Goal: Information Seeking & Learning: Compare options

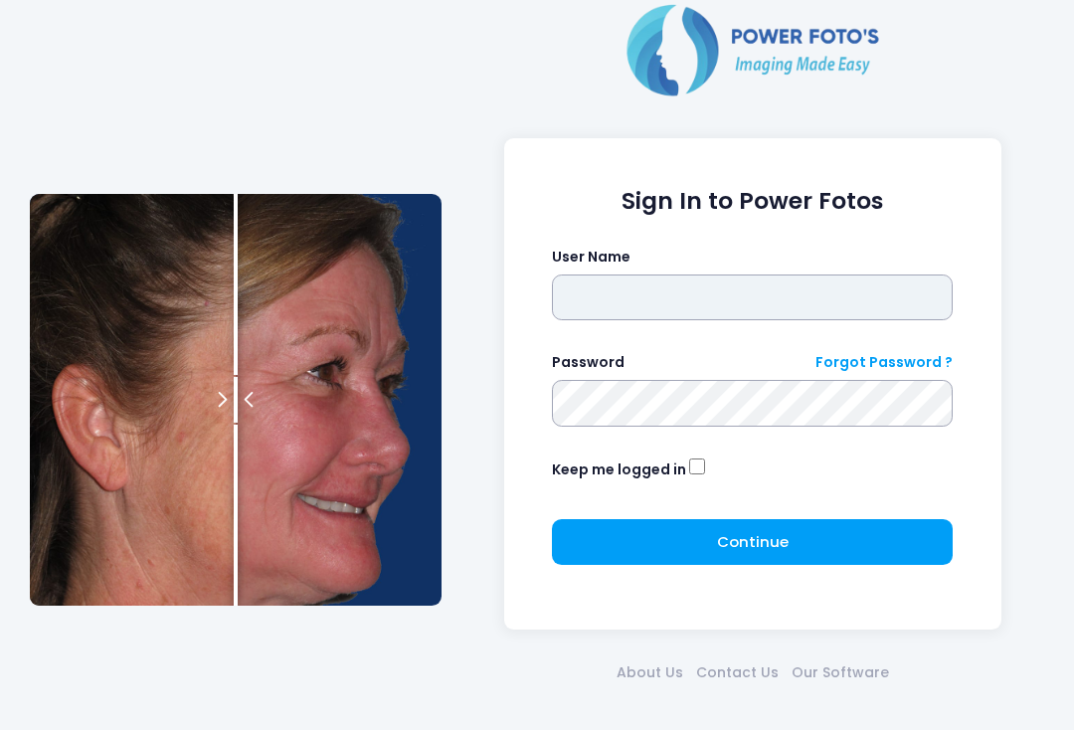
type input "**********"
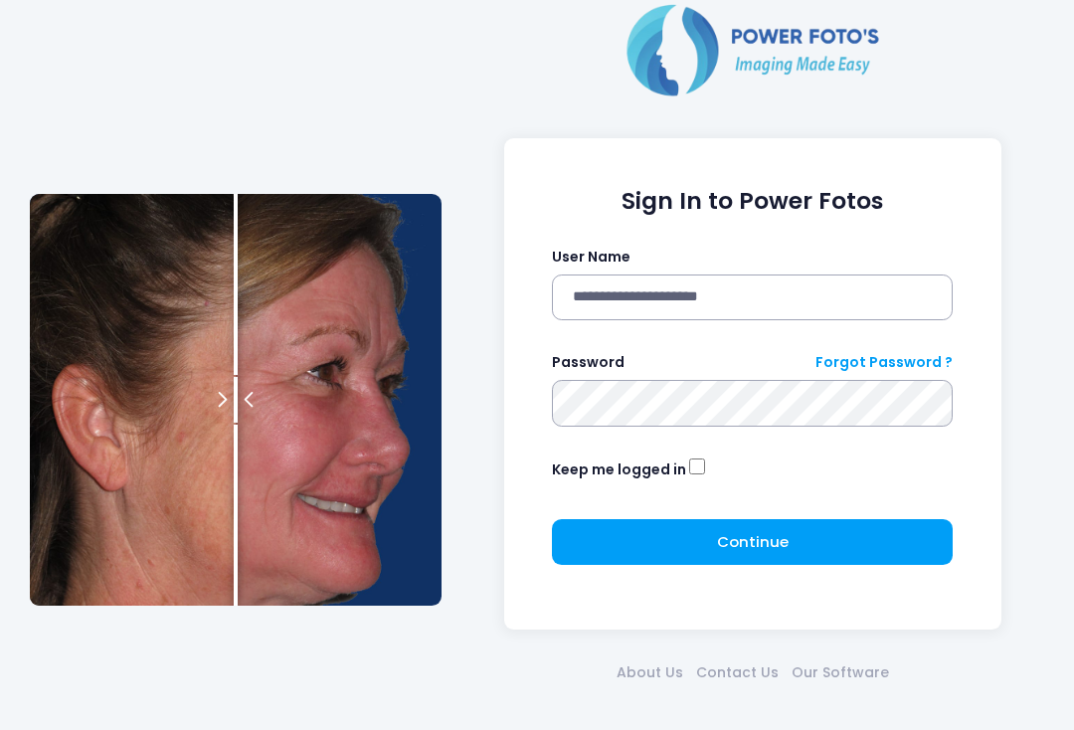
click button "submit" at bounding box center [0, 0] width 0 height 0
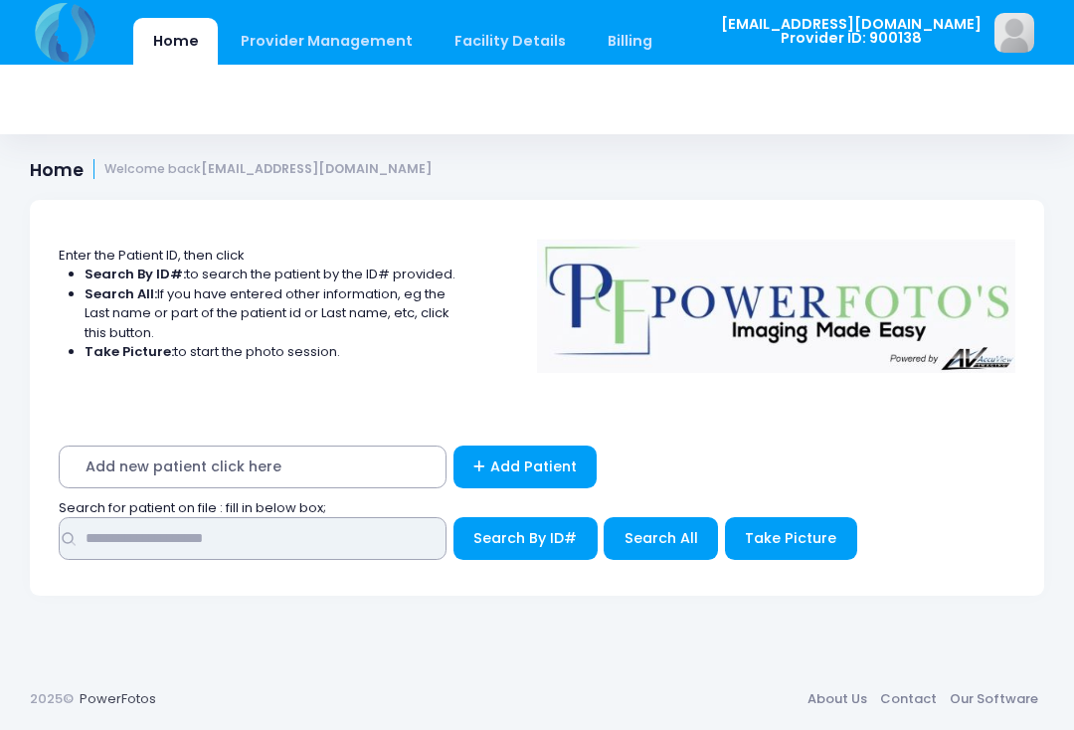
click at [371, 538] on input "text" at bounding box center [253, 538] width 388 height 43
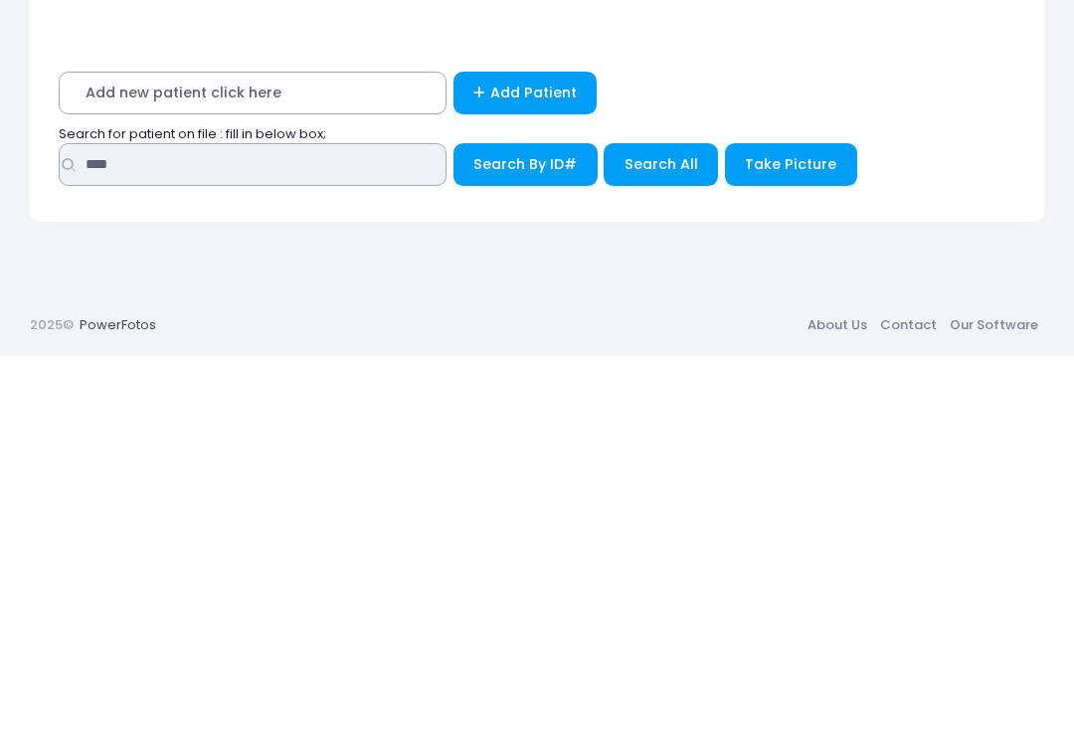
type input "****"
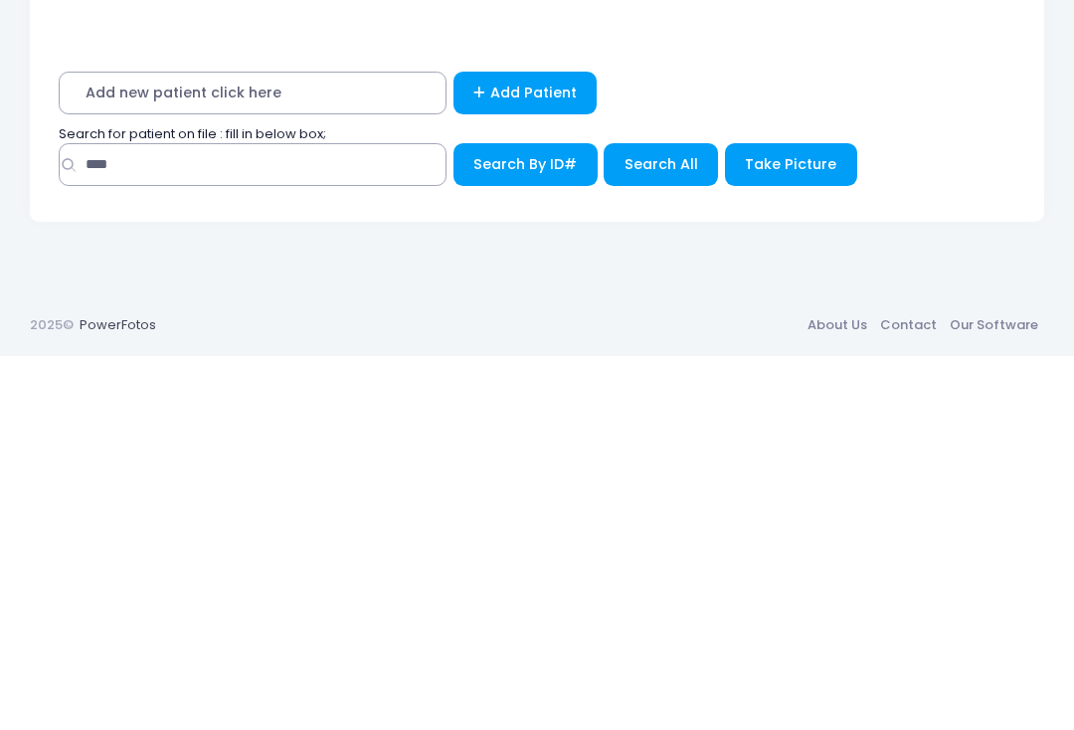
click at [659, 528] on span "Search All" at bounding box center [661, 538] width 74 height 20
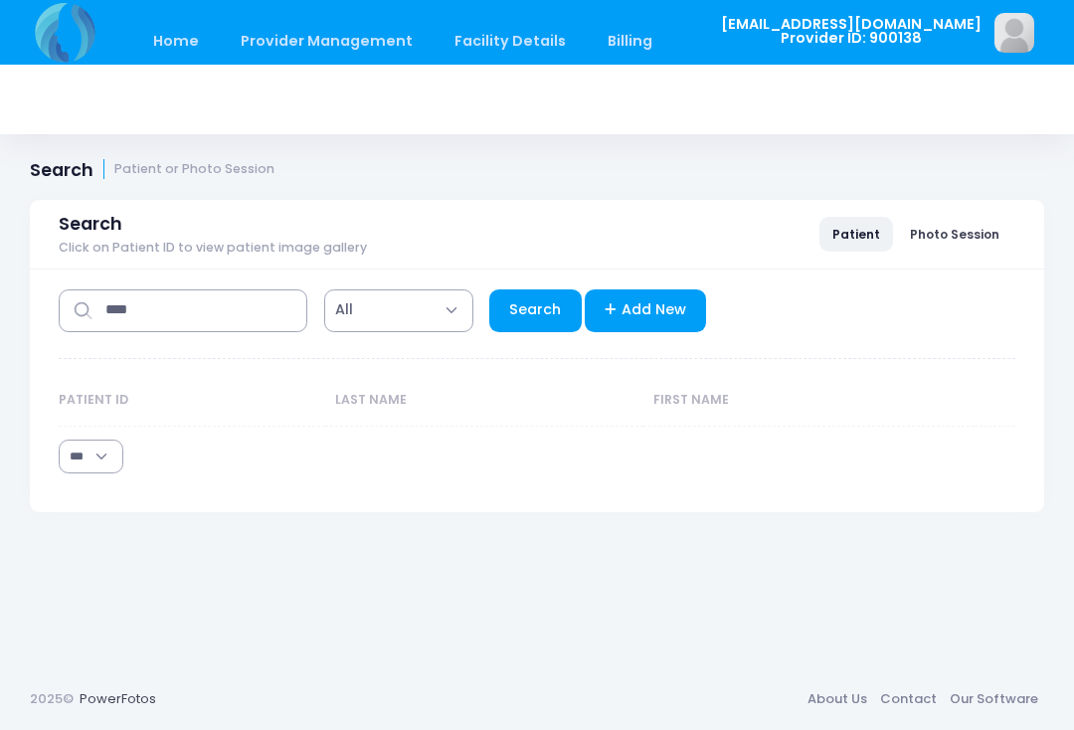
select select "***"
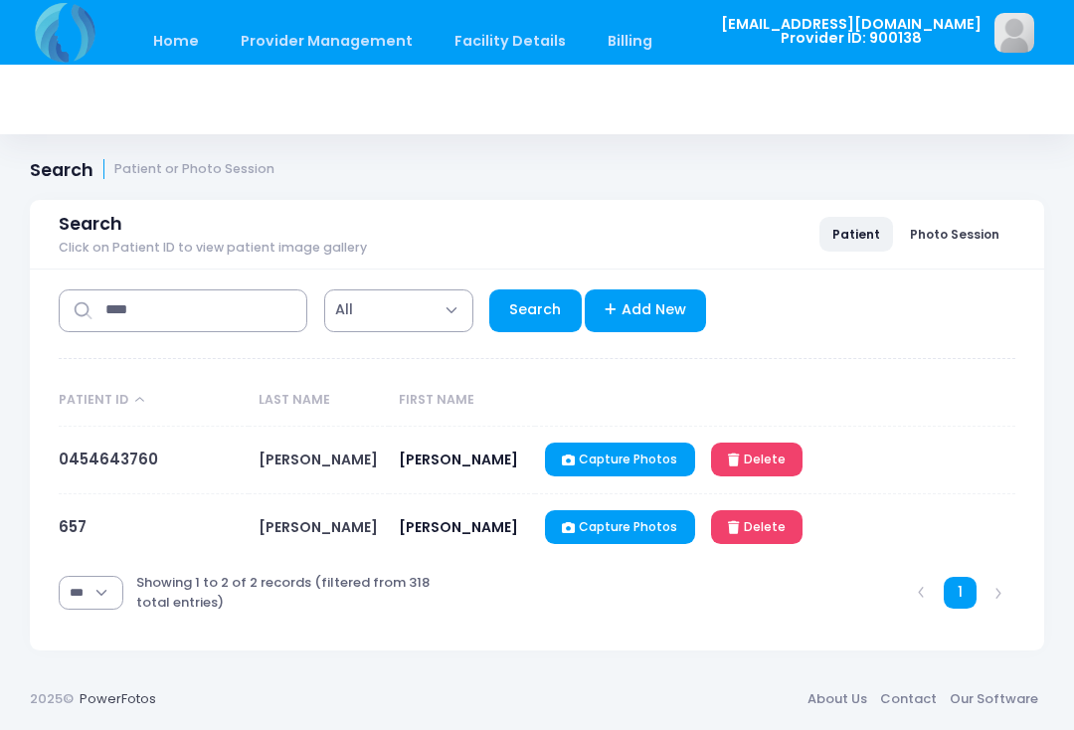
click at [71, 519] on link "657" at bounding box center [73, 526] width 28 height 21
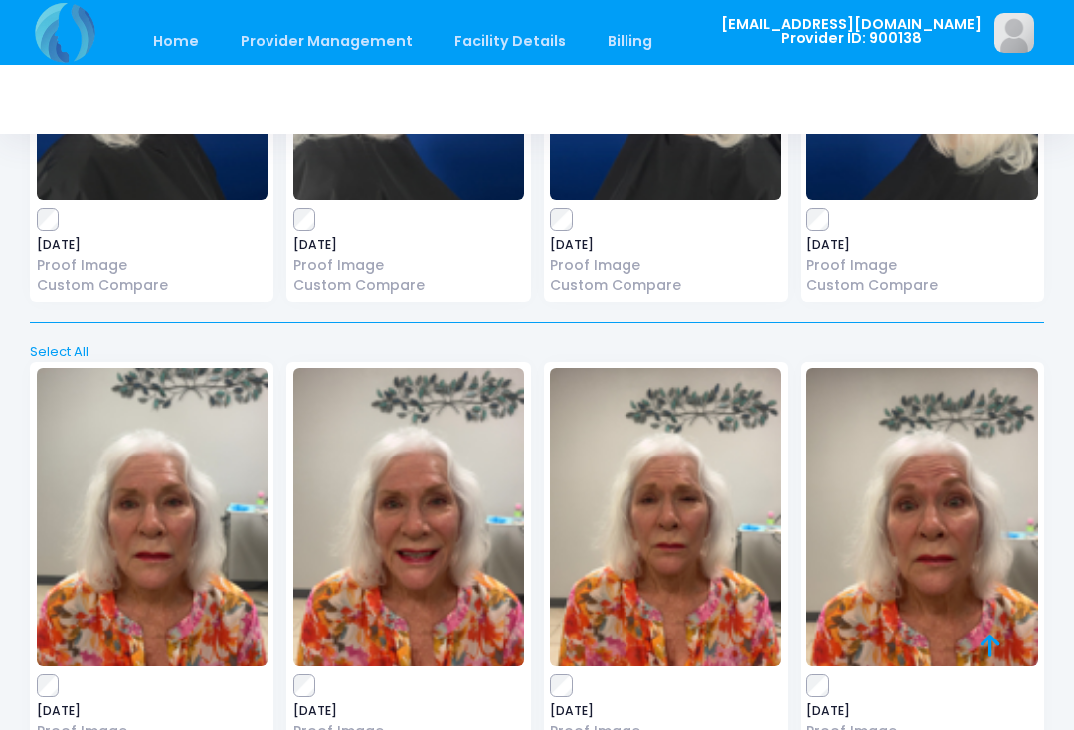
scroll to position [3494, 0]
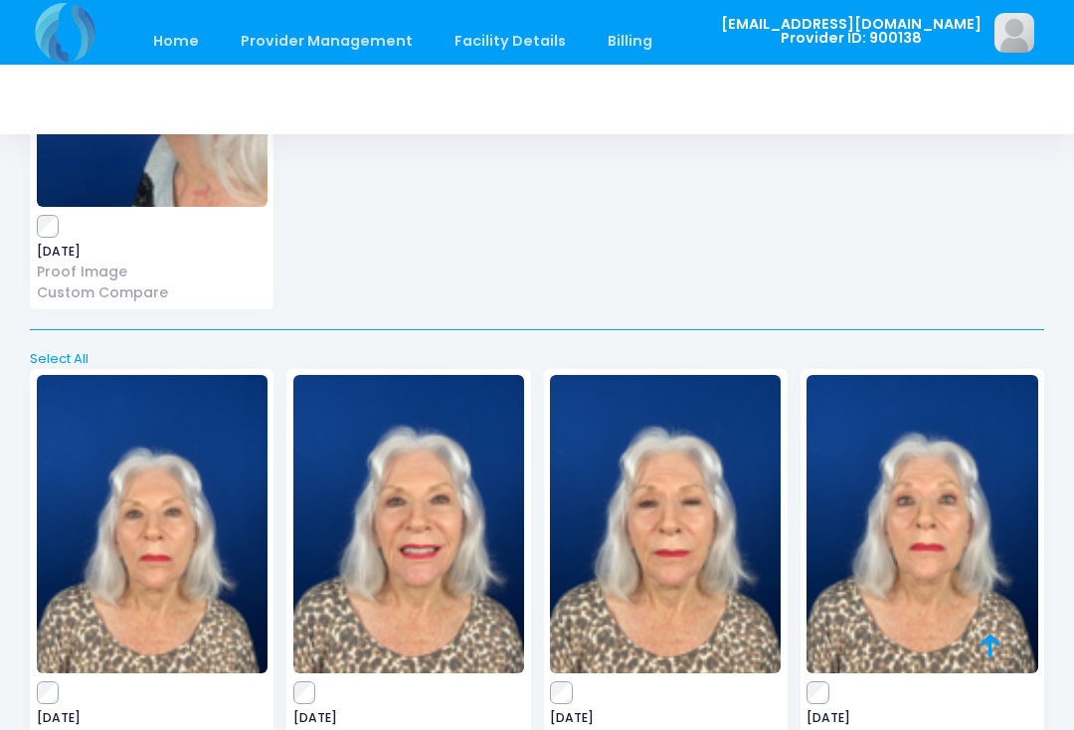
click at [66, 683] on label at bounding box center [152, 693] width 231 height 20
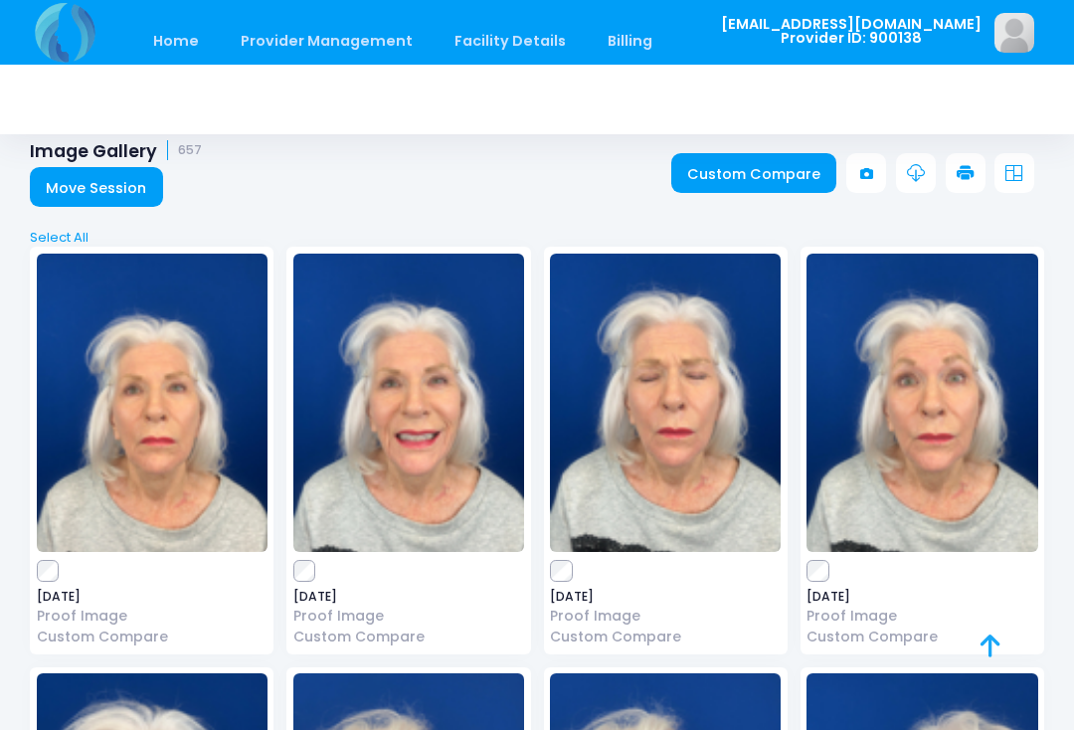
scroll to position [0, 0]
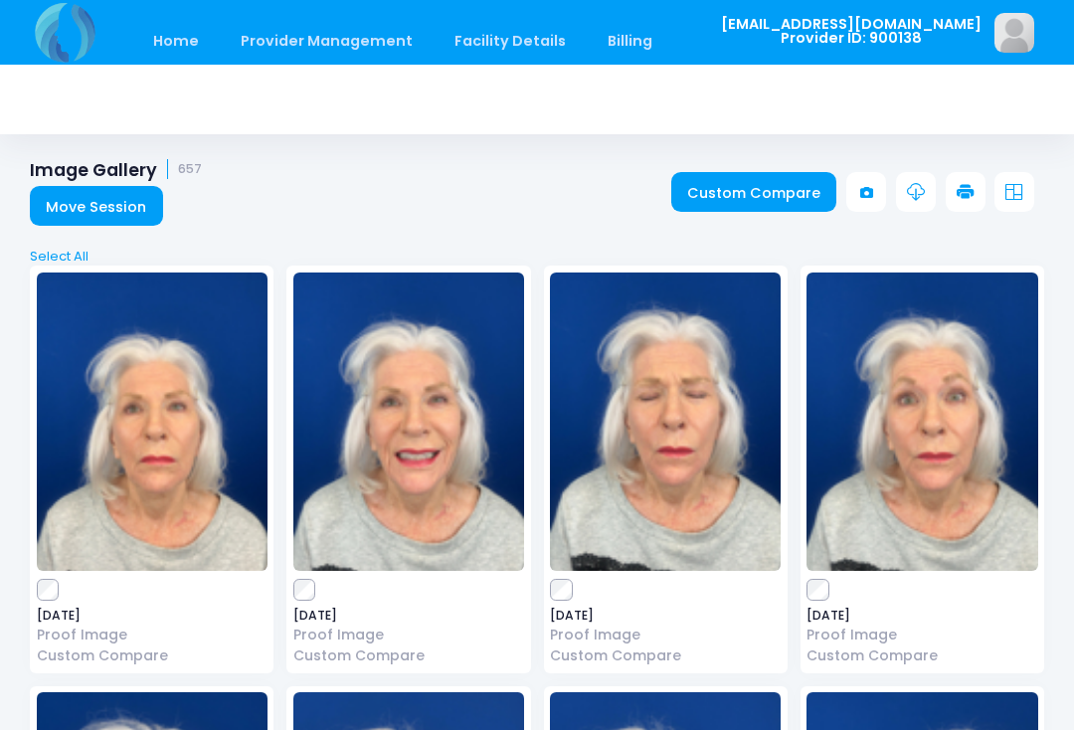
click at [768, 201] on link "Custom Compare" at bounding box center [754, 192] width 166 height 40
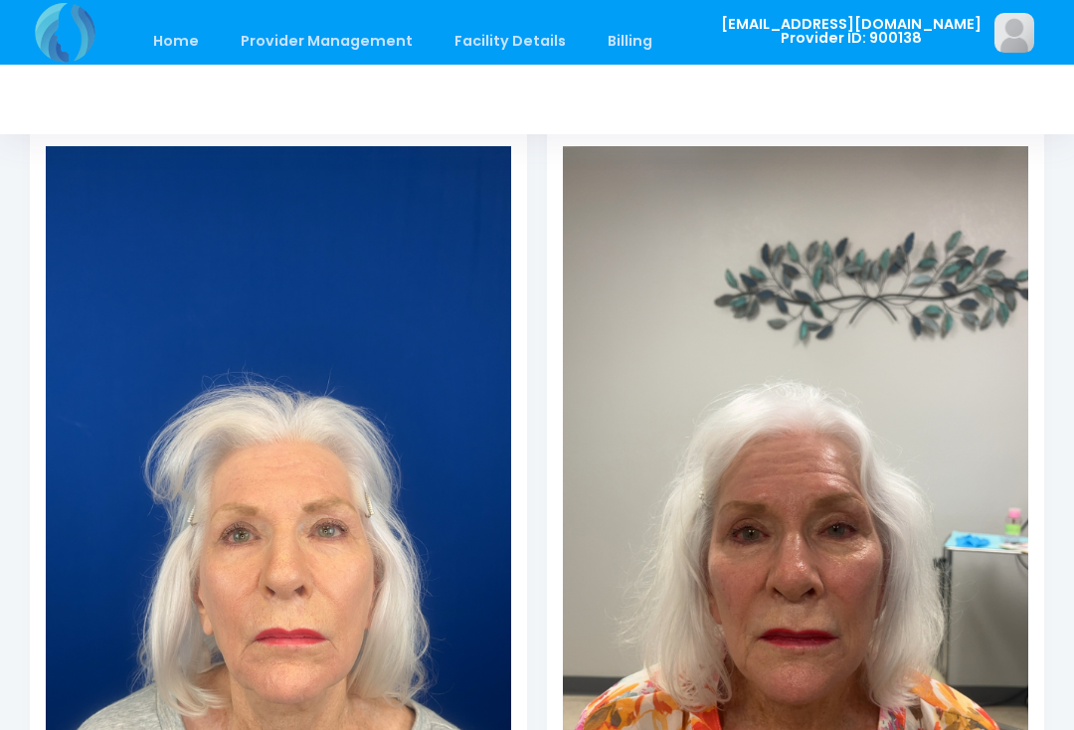
scroll to position [164, 0]
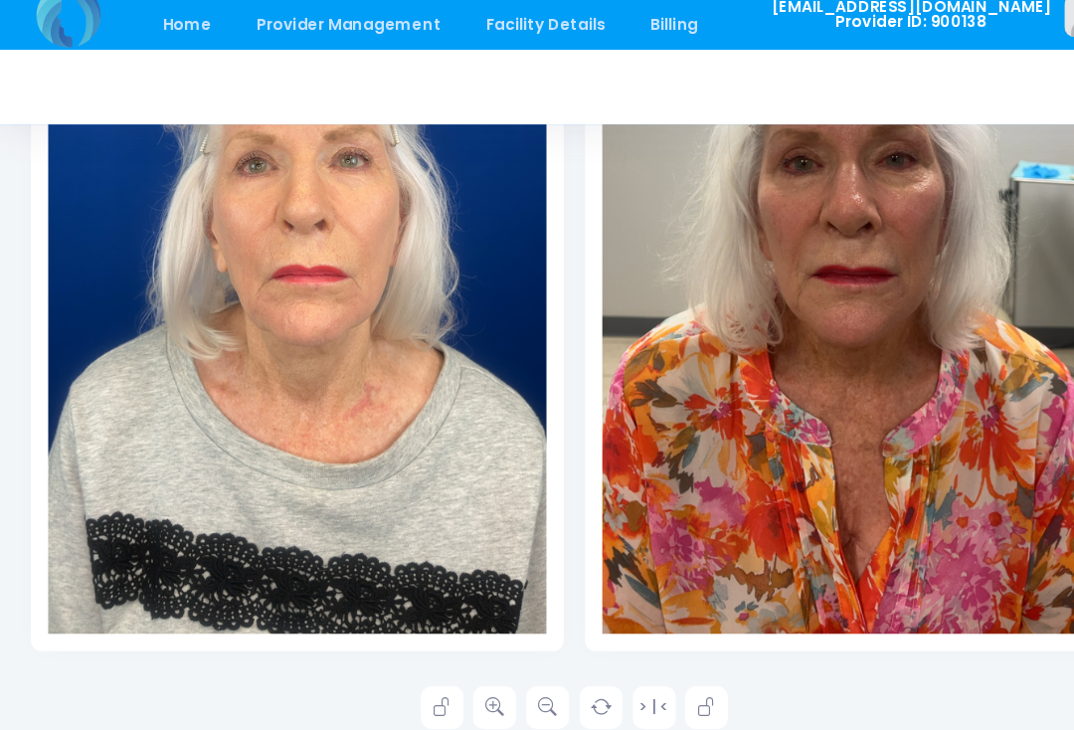
click at [468, 669] on icon at bounding box center [462, 678] width 18 height 18
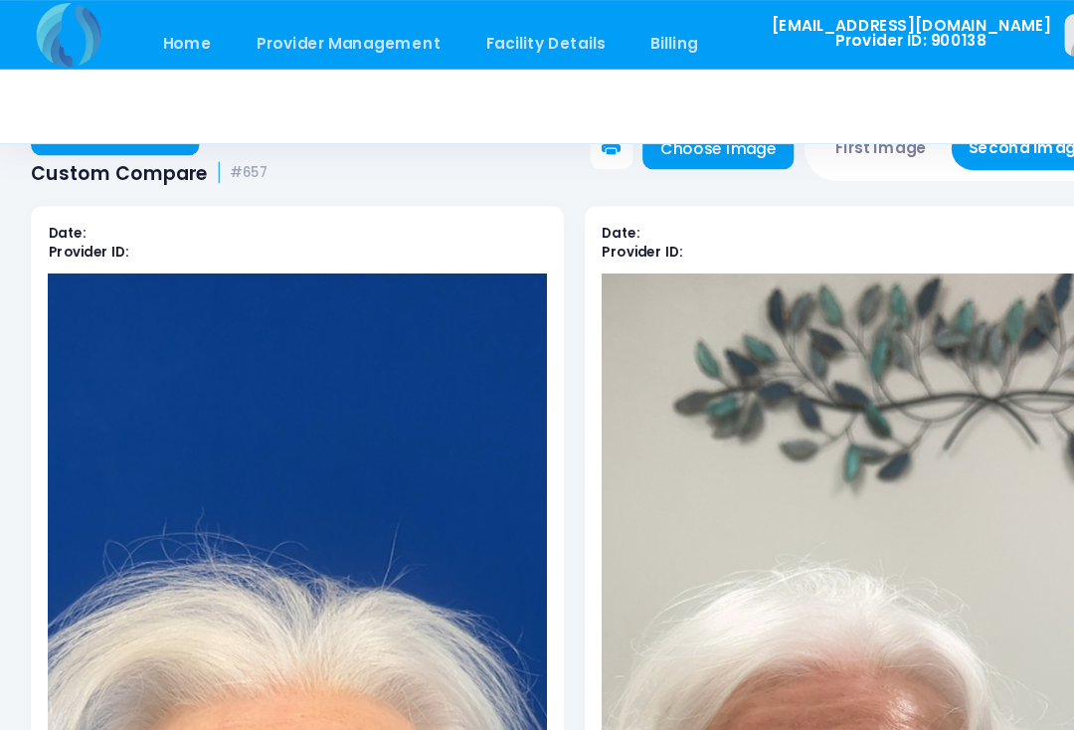
scroll to position [0, 0]
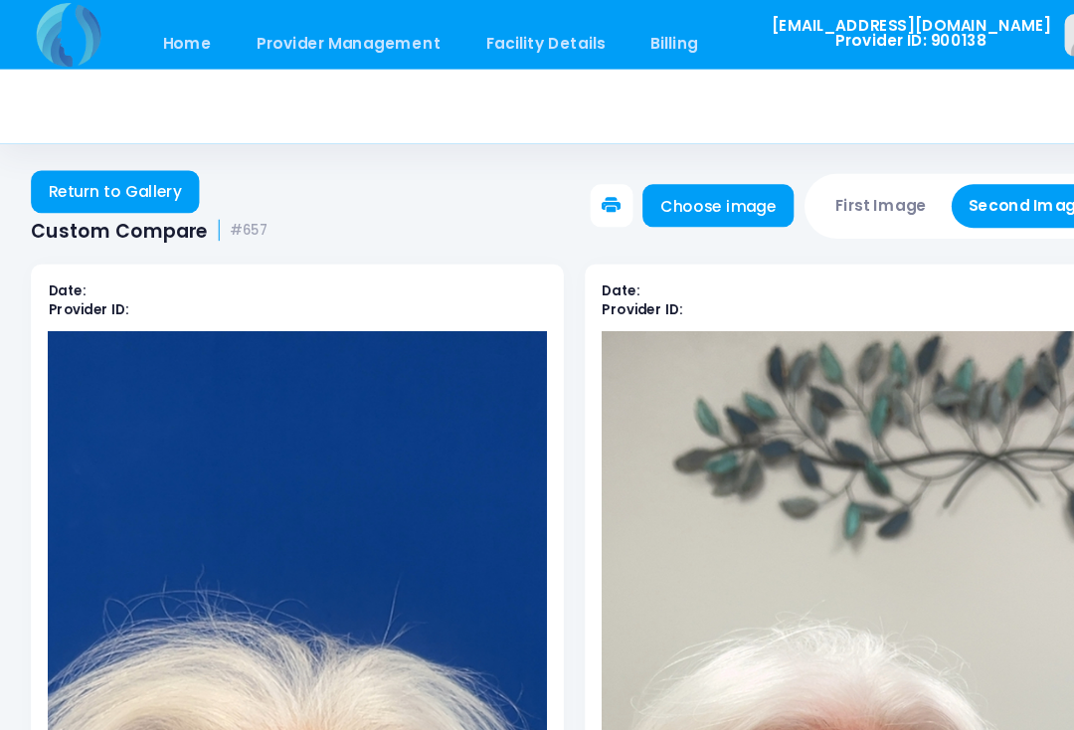
click at [948, 194] on button "Second Image" at bounding box center [960, 192] width 143 height 41
click at [697, 189] on link "Choose image" at bounding box center [671, 192] width 141 height 40
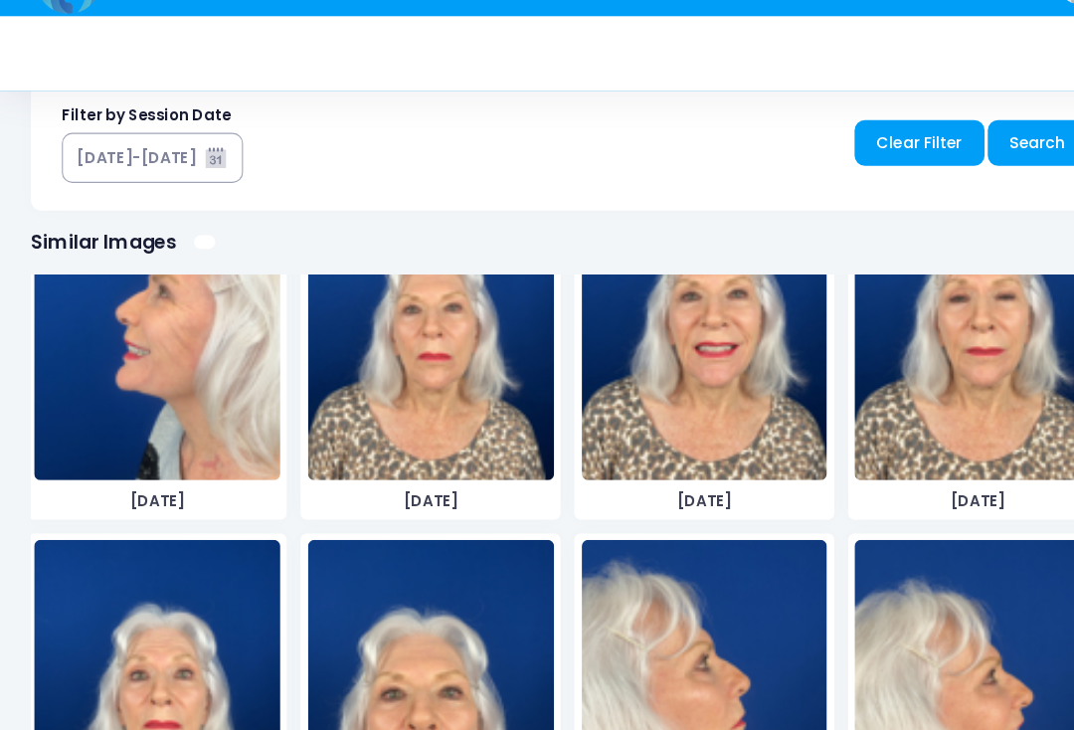
scroll to position [819, 0]
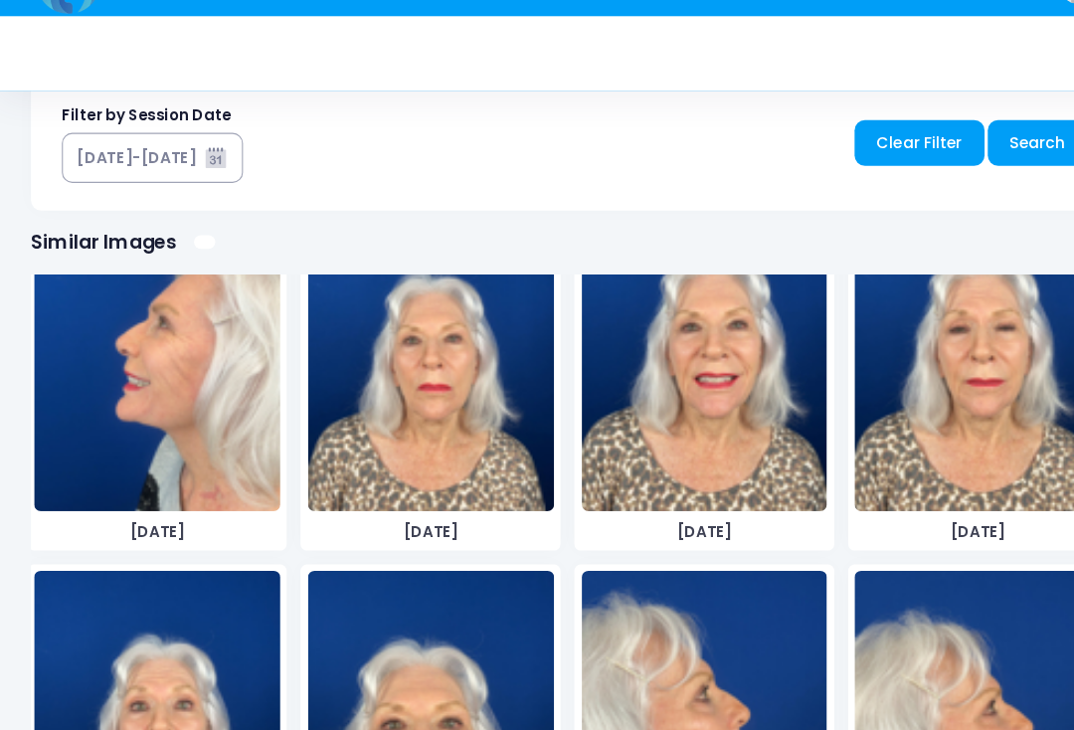
click at [437, 407] on img at bounding box center [403, 377] width 230 height 298
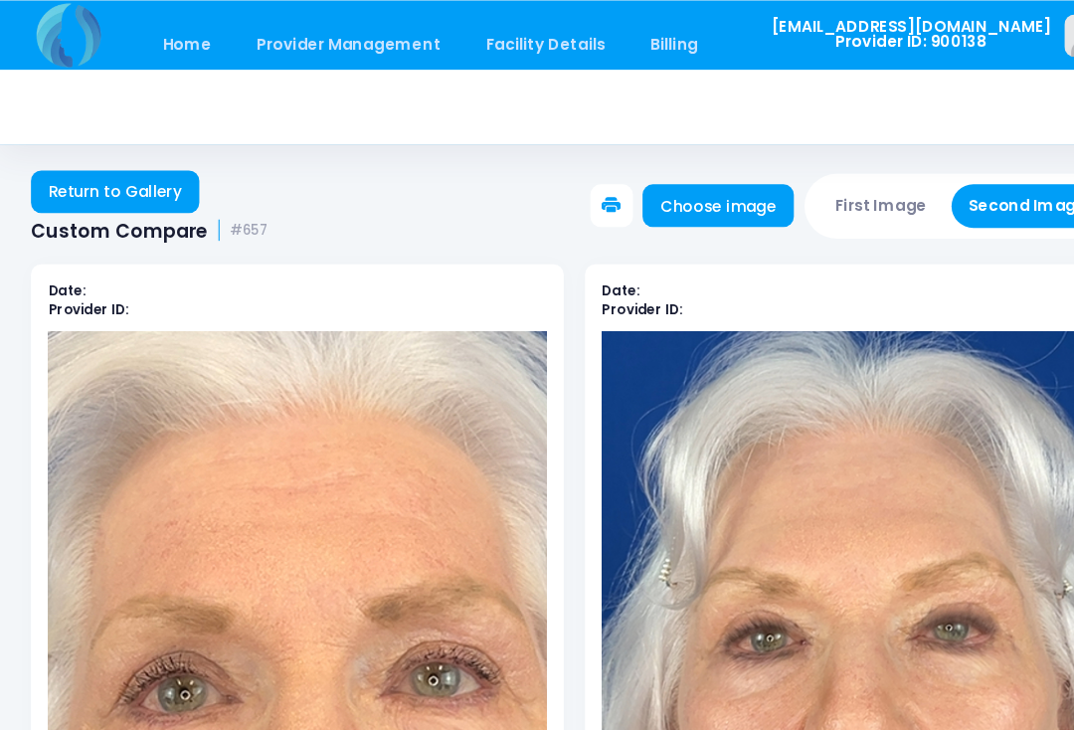
scroll to position [0, 0]
